Goal: Information Seeking & Learning: Learn about a topic

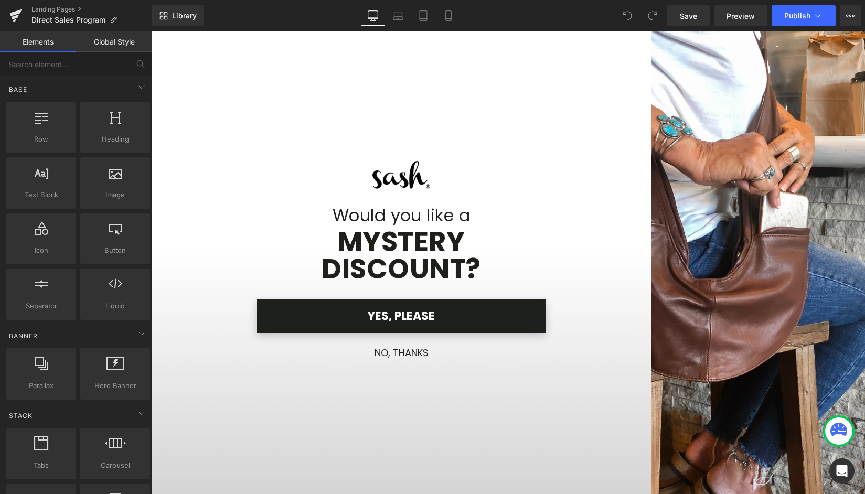
scroll to position [265, 0]
click at [389, 354] on button "NO, THANKS" at bounding box center [402, 352] width 290 height 23
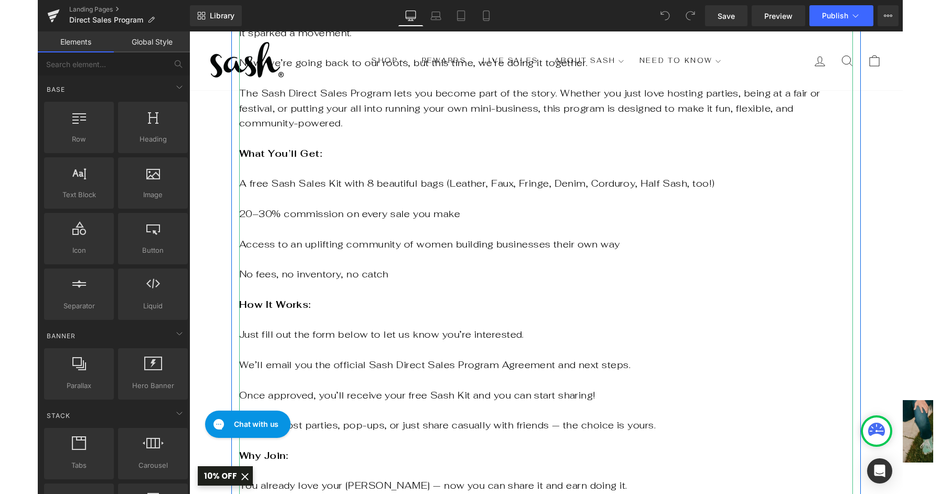
scroll to position [661, 0]
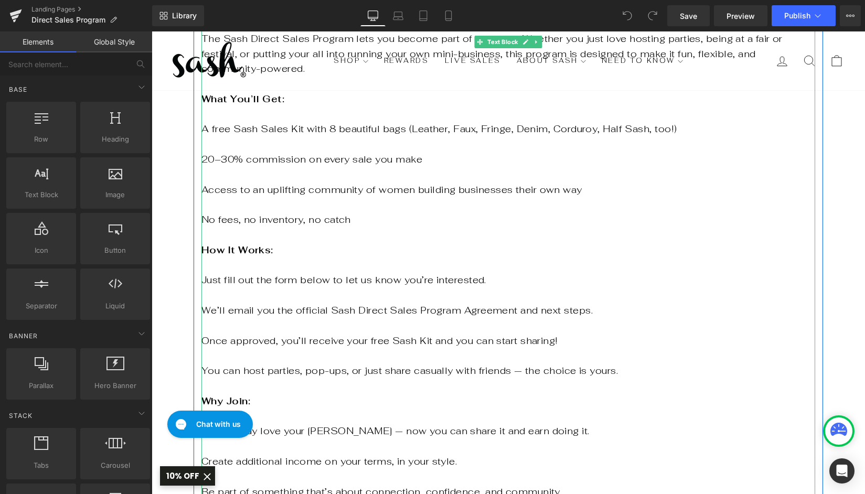
click at [356, 212] on p "No fees, no inventory, no catch" at bounding box center [508, 219] width 614 height 15
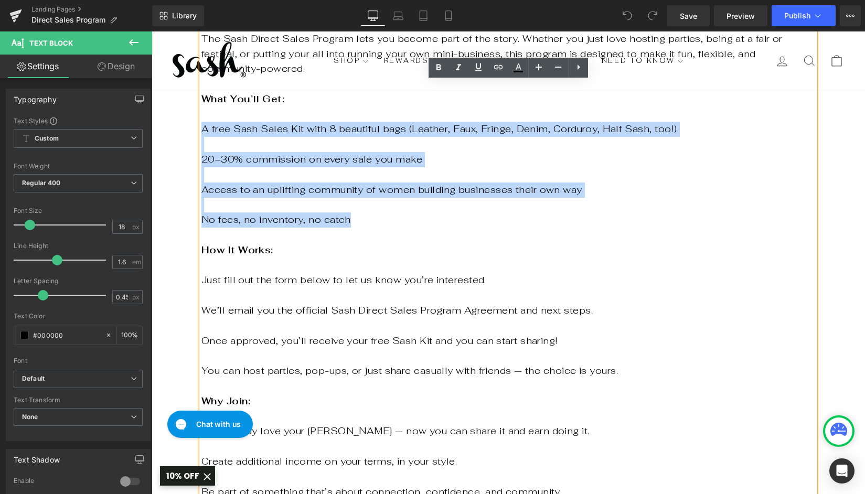
drag, startPoint x: 345, startPoint y: 204, endPoint x: 202, endPoint y: 117, distance: 166.7
click at [202, 117] on div "[DATE], Sash began the old-fashioned way, with a tent, a folding table, and a h…" at bounding box center [508, 288] width 614 height 695
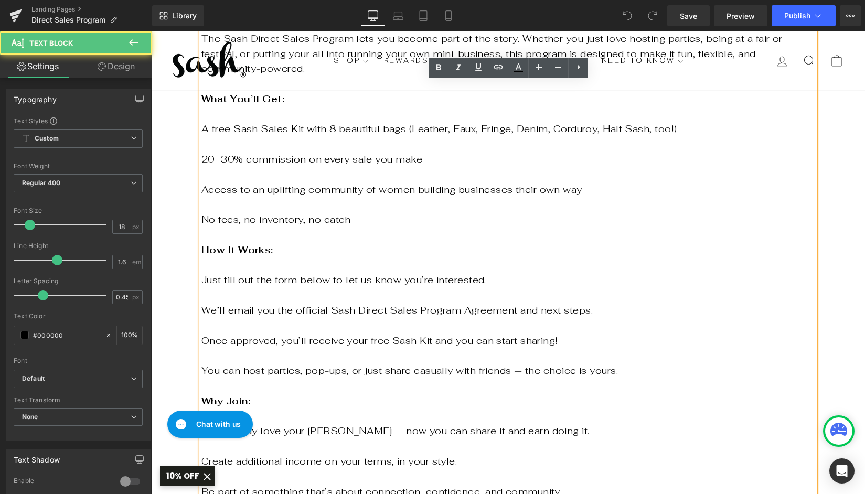
click at [204, 123] on span "A free Sash Sales Kit with 8 beautiful bags (Leather, Faux, Fringe, Denim, Cord…" at bounding box center [438, 129] width 475 height 12
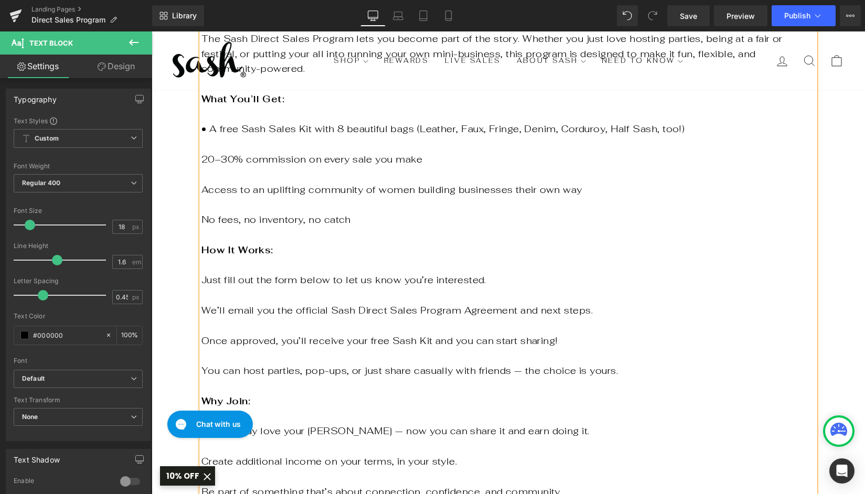
click at [202, 152] on p "20–30% commission on every sale you make" at bounding box center [508, 159] width 614 height 15
click at [202, 183] on p "Access to an uplifting community of women building businesses their own way" at bounding box center [508, 190] width 614 height 15
click at [202, 212] on p "No fees, no inventory, no catch" at bounding box center [508, 219] width 614 height 15
click at [203, 273] on p "Just fill out the form below to let us know you’re interested." at bounding box center [508, 280] width 614 height 15
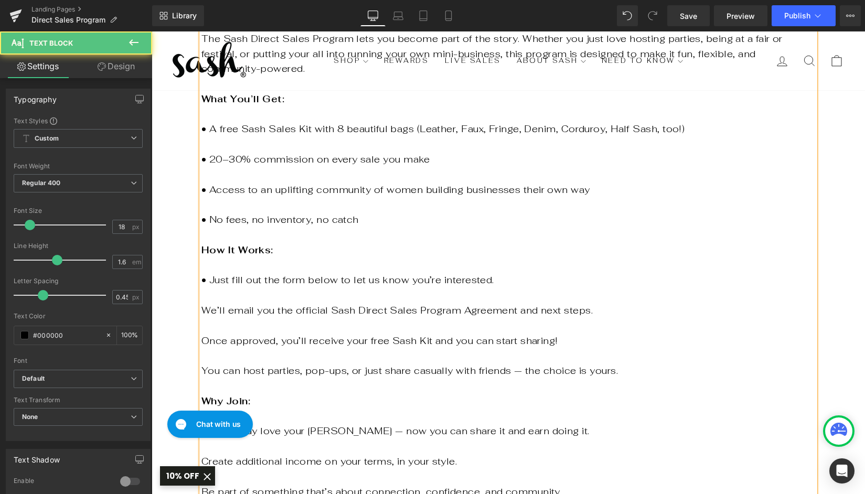
click at [202, 303] on p "We’ll email you the official Sash Direct Sales Program Agreement and next steps." at bounding box center [508, 310] width 614 height 15
click at [203, 334] on p "Once approved, you’ll receive your free Sash Kit and you can start sharing!" at bounding box center [508, 341] width 614 height 15
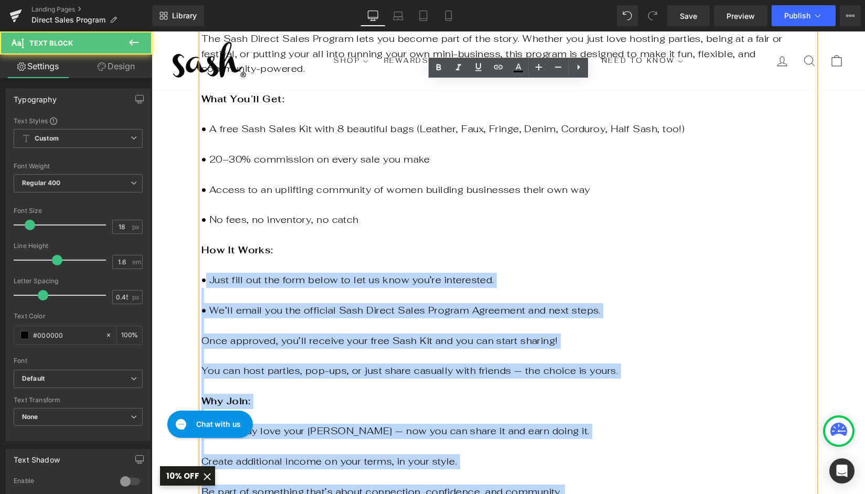
click at [201, 269] on div "[DATE], Sash began the old-fashioned way, with a tent, a folding table, and a h…" at bounding box center [508, 288] width 614 height 695
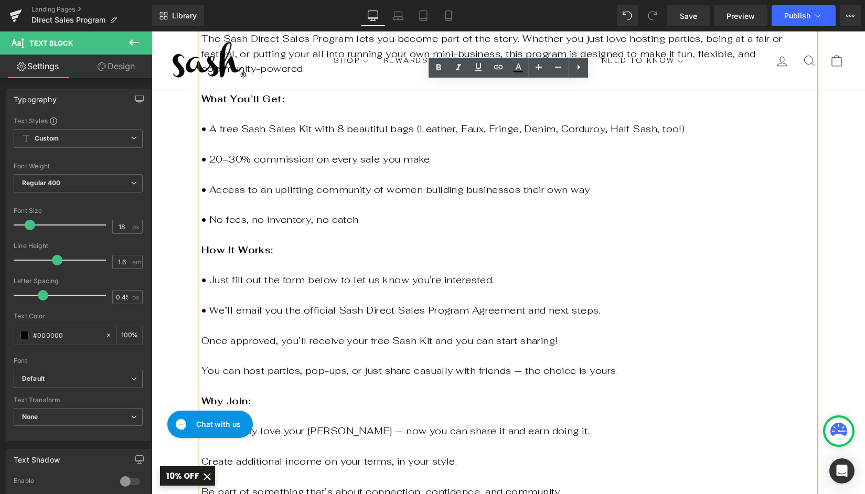
click at [226, 244] on strong "How It Works:" at bounding box center [237, 250] width 72 height 12
click at [205, 273] on p "• Just fill out the form below to let us know you’re interested." at bounding box center [508, 280] width 614 height 15
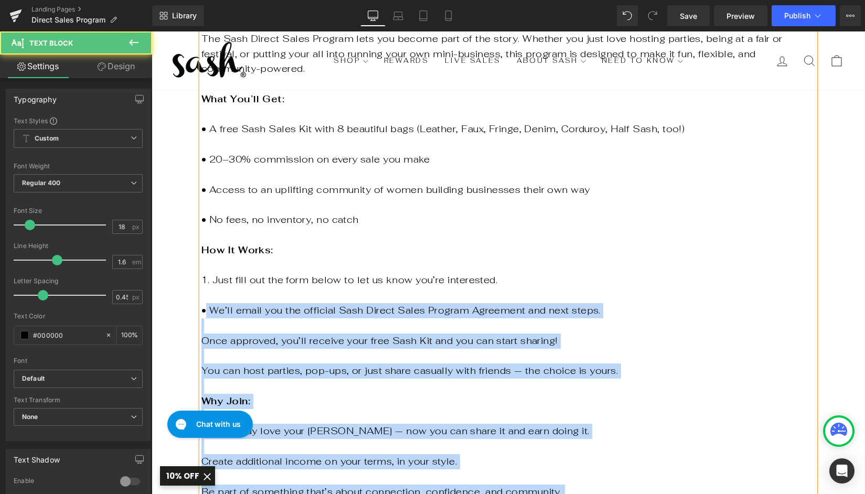
click at [201, 303] on p "• We’ll email you the official Sash Direct Sales Program Agreement and next ste…" at bounding box center [508, 310] width 614 height 15
